Goal: Find contact information: Obtain details needed to contact an individual or organization

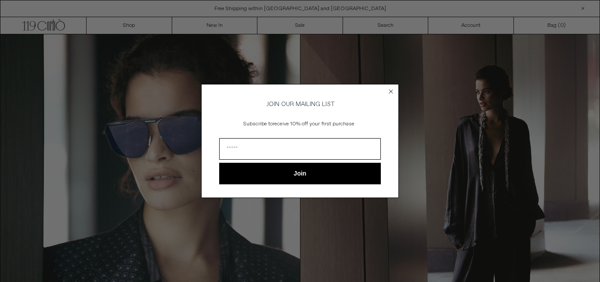
click at [390, 89] on circle "Close dialog" at bounding box center [391, 91] width 8 height 8
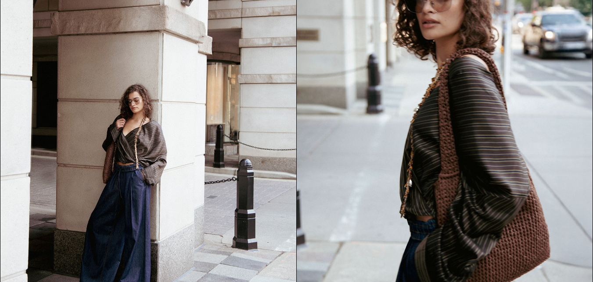
scroll to position [926, 0]
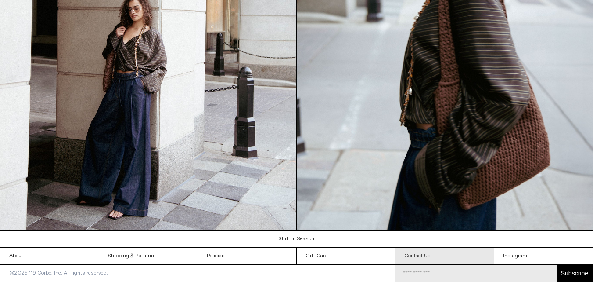
click at [423, 256] on link "Contact Us" at bounding box center [445, 255] width 98 height 17
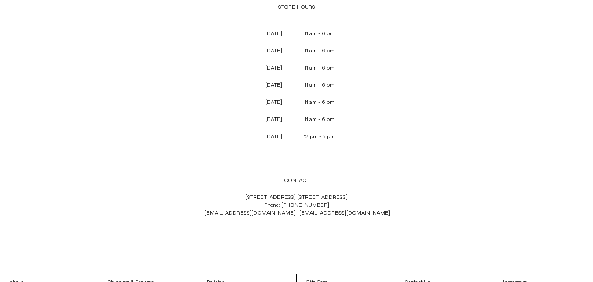
scroll to position [114, 0]
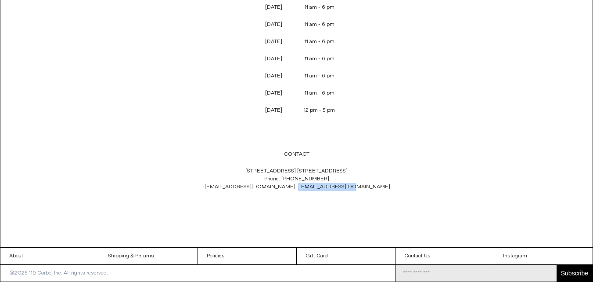
drag, startPoint x: 349, startPoint y: 187, endPoint x: 296, endPoint y: 187, distance: 53.6
click at [296, 187] on p "[STREET_ADDRESS] [GEOGRAPHIC_DATA] 1C4 Phone: [PHONE_NUMBER] i [EMAIL_ADDRESS][…" at bounding box center [297, 179] width 291 height 33
copy span "i [EMAIL_ADDRESS][DOMAIN_NAME]"
drag, startPoint x: 243, startPoint y: 185, endPoint x: 293, endPoint y: 189, distance: 50.2
click at [293, 189] on p "[STREET_ADDRESS] [GEOGRAPHIC_DATA] 1C4 Phone: [PHONE_NUMBER] i [EMAIL_ADDRESS][…" at bounding box center [297, 179] width 291 height 33
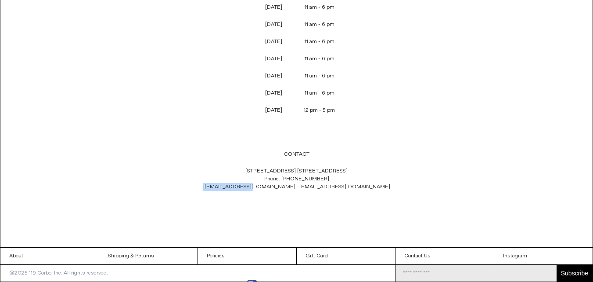
scroll to position [0, 0]
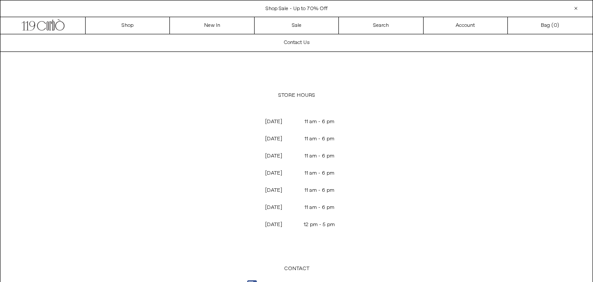
click at [288, 43] on h1 "Contact Us" at bounding box center [297, 42] width 26 height 15
click at [55, 29] on icon ".cls-1, .cls-2 { fill: #231f20; stroke: #231f20; stroke-miterlimit: 10; stroke-…" at bounding box center [43, 24] width 43 height 13
